Goal: Task Accomplishment & Management: Manage account settings

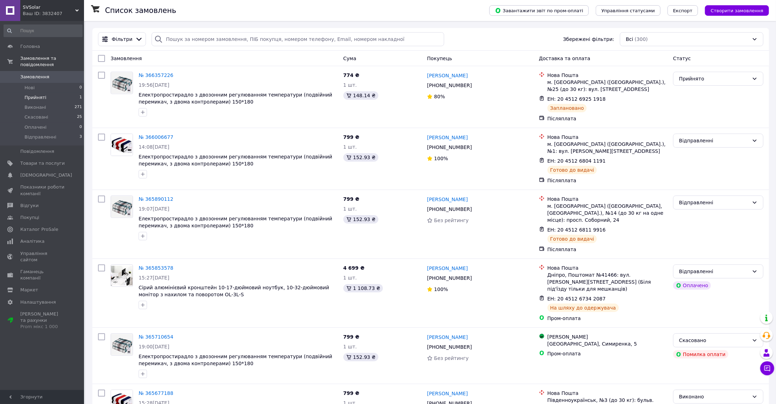
click at [56, 96] on li "Прийняті 1" at bounding box center [43, 98] width 86 height 10
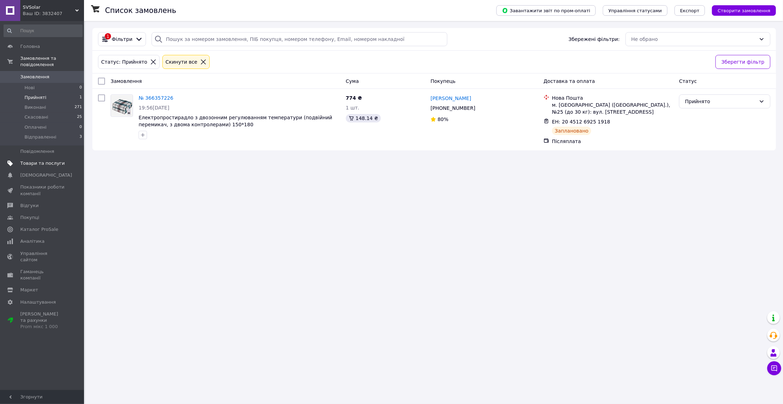
click at [58, 166] on span "Товари та послуги" at bounding box center [42, 163] width 44 height 6
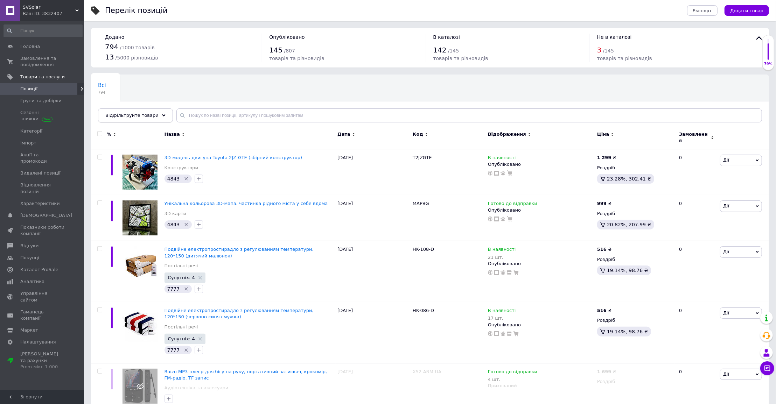
click at [112, 113] on span "Відфільтруйте товари" at bounding box center [131, 115] width 53 height 5
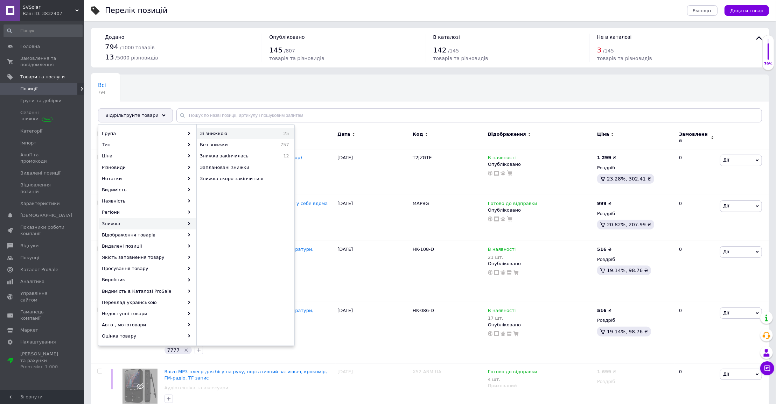
click at [249, 136] on div "Зі знижкою 25" at bounding box center [245, 133] width 97 height 11
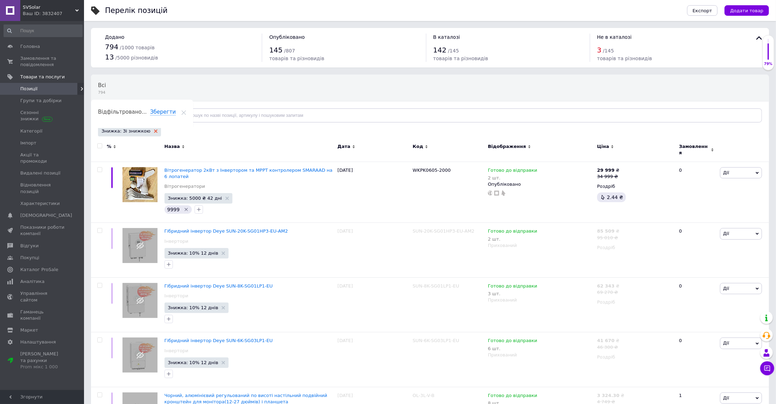
click at [154, 130] on use at bounding box center [155, 130] width 3 height 3
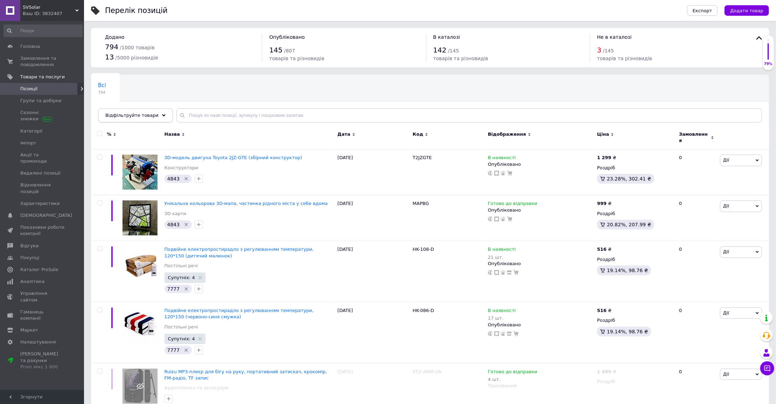
click at [145, 115] on span "Відфільтруйте товари" at bounding box center [131, 115] width 53 height 5
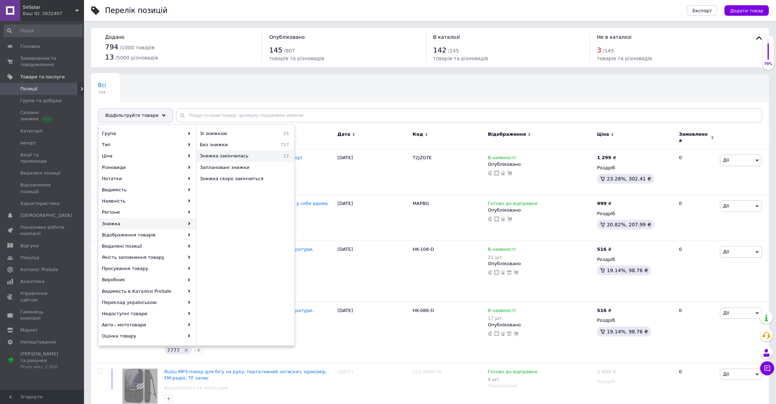
click at [263, 154] on span "Знижка закінчилась" at bounding box center [237, 156] width 75 height 6
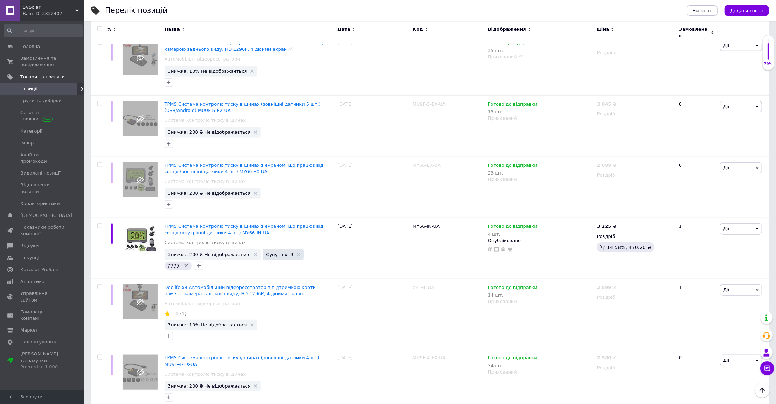
scroll to position [502, 0]
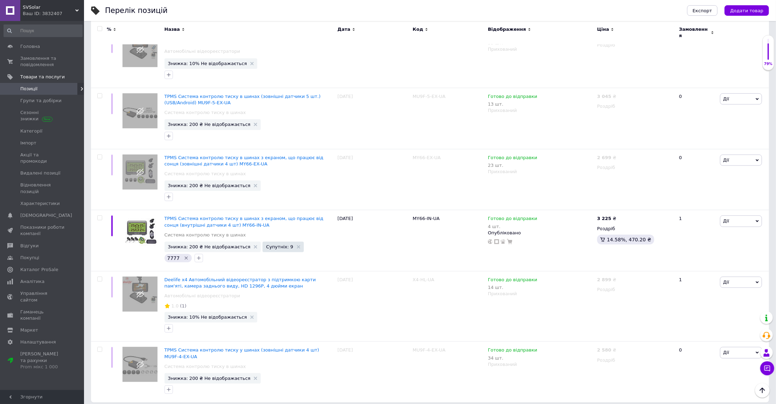
click at [54, 86] on span "Позиції" at bounding box center [42, 89] width 44 height 6
click at [40, 61] on span "Замовлення та повідомлення" at bounding box center [42, 61] width 44 height 13
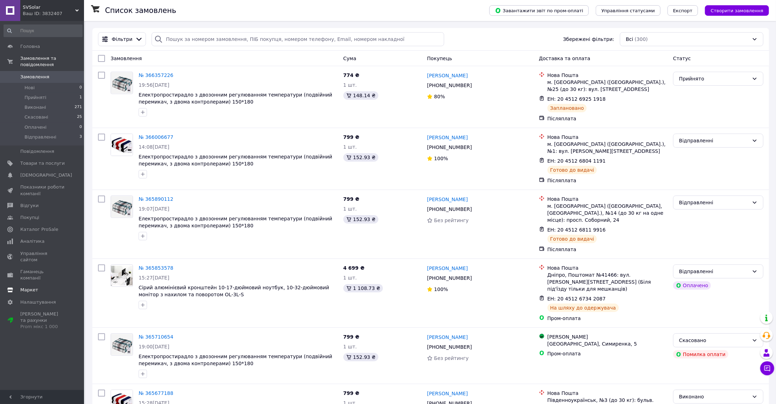
click at [43, 287] on span "Маркет" at bounding box center [42, 290] width 44 height 6
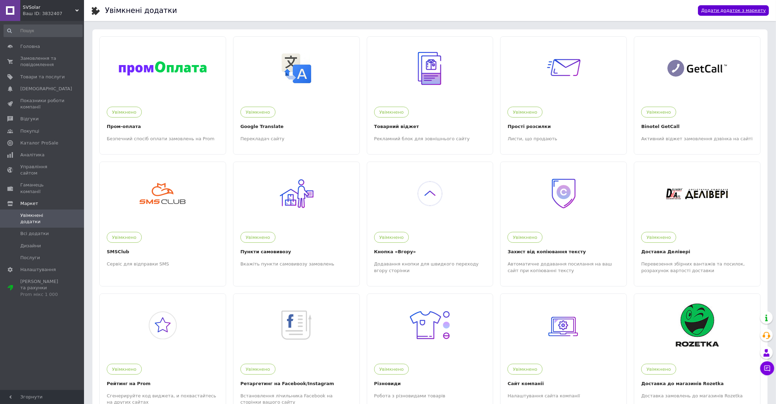
click at [755, 7] on link "Додати додаток з маркету" at bounding box center [733, 10] width 71 height 11
click at [47, 66] on span "Замовлення та повідомлення" at bounding box center [42, 61] width 44 height 13
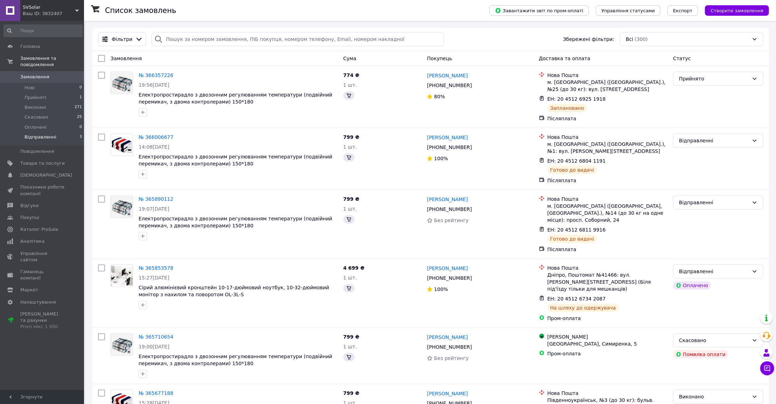
click at [72, 139] on li "Відправленні 3" at bounding box center [43, 138] width 86 height 13
click at [66, 138] on li "Відправленні 3" at bounding box center [43, 138] width 86 height 13
click at [132, 33] on div "Фільтри" at bounding box center [122, 39] width 48 height 14
click at [138, 35] on div "Фільтри" at bounding box center [122, 39] width 44 height 8
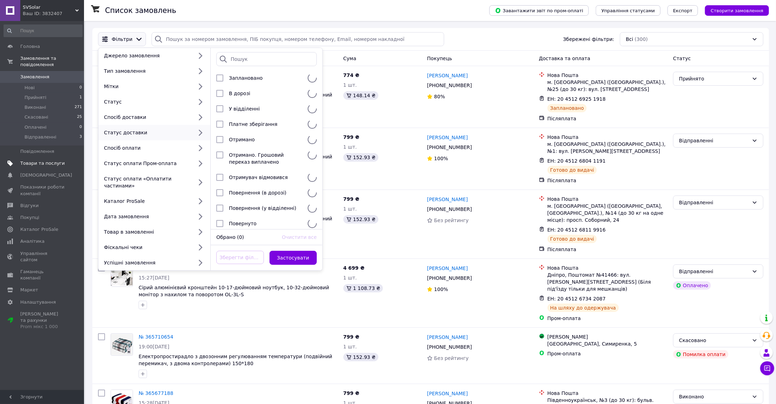
click at [60, 161] on span "Товари та послуги" at bounding box center [42, 163] width 44 height 6
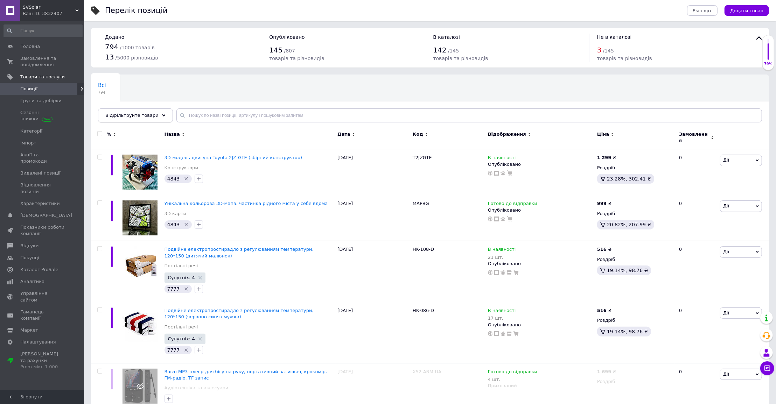
click at [150, 115] on span "Відфільтруйте товари" at bounding box center [131, 115] width 53 height 5
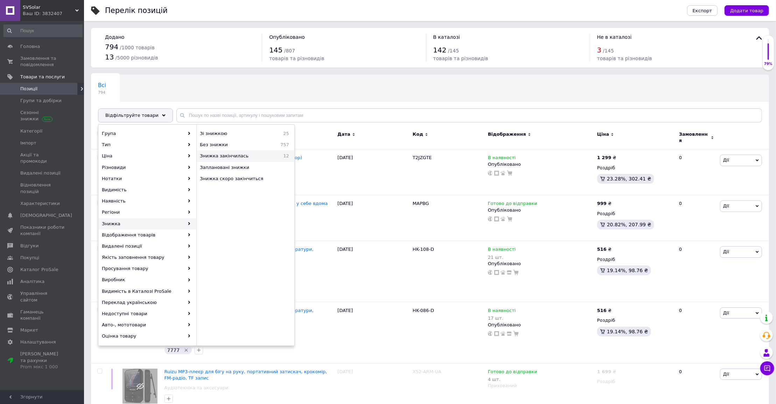
click at [253, 156] on span "Знижка закінчилась" at bounding box center [237, 156] width 75 height 6
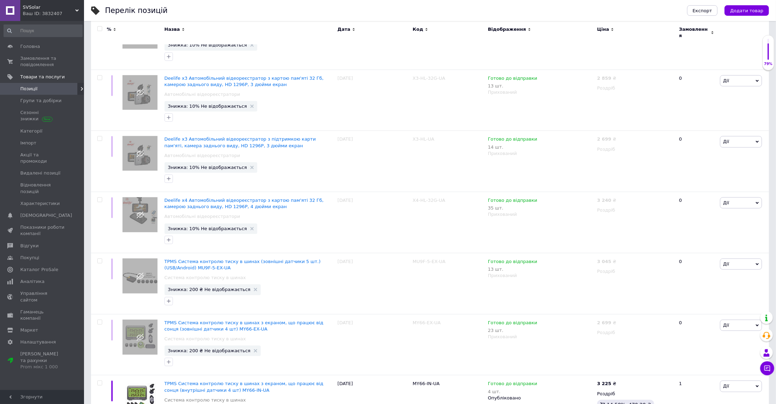
scroll to position [502, 0]
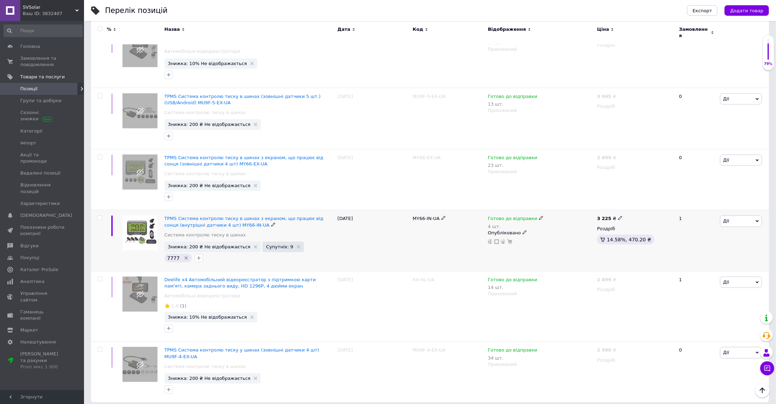
click at [425, 216] on span "MY66-IN-UA" at bounding box center [426, 218] width 27 height 5
copy div "MY66-IN-UA"
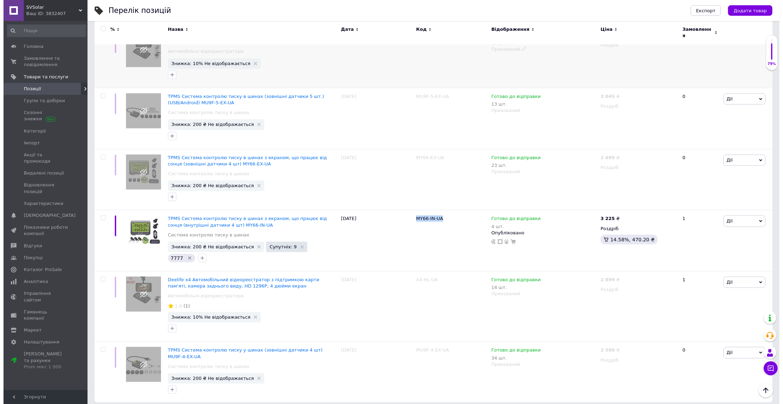
scroll to position [0, 0]
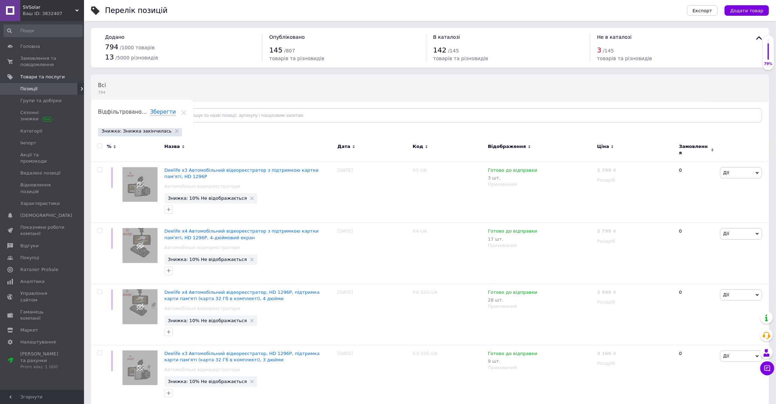
click at [173, 131] on div "Знижка: Знижка закінчилась" at bounding box center [140, 131] width 84 height 10
click at [175, 130] on use at bounding box center [176, 130] width 3 height 3
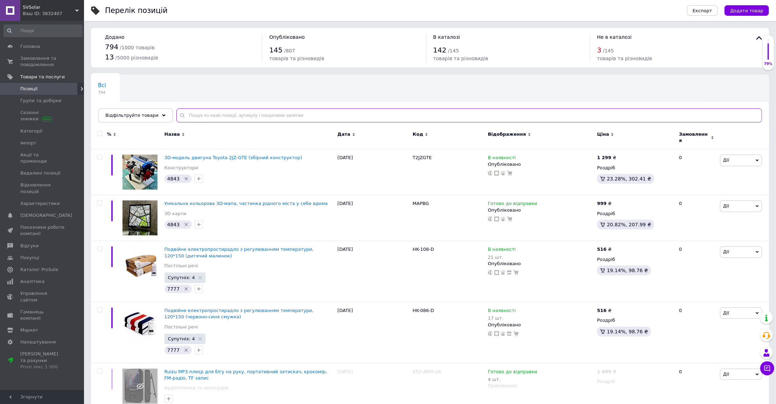
click at [233, 116] on input "text" at bounding box center [468, 115] width 585 height 14
paste input "MU9FS-4-IN-UA"
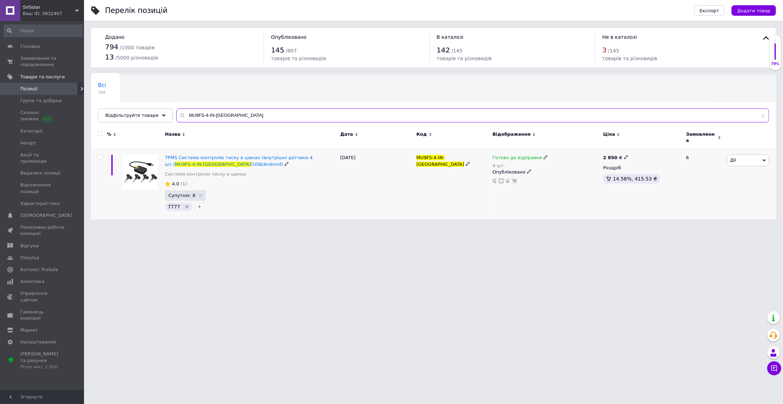
type input "MU9FS-4-IN-UA"
click at [624, 155] on icon at bounding box center [626, 157] width 4 height 4
drag, startPoint x: 640, startPoint y: 146, endPoint x: 652, endPoint y: 147, distance: 12.7
click at [652, 147] on input "2850" at bounding box center [659, 150] width 53 height 14
type input "2382"
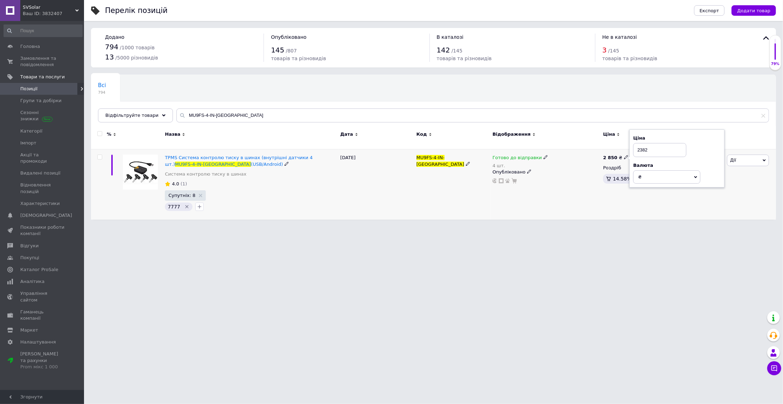
click at [592, 170] on div "Опубліковано" at bounding box center [545, 172] width 107 height 6
